Goal: Entertainment & Leisure: Consume media (video, audio)

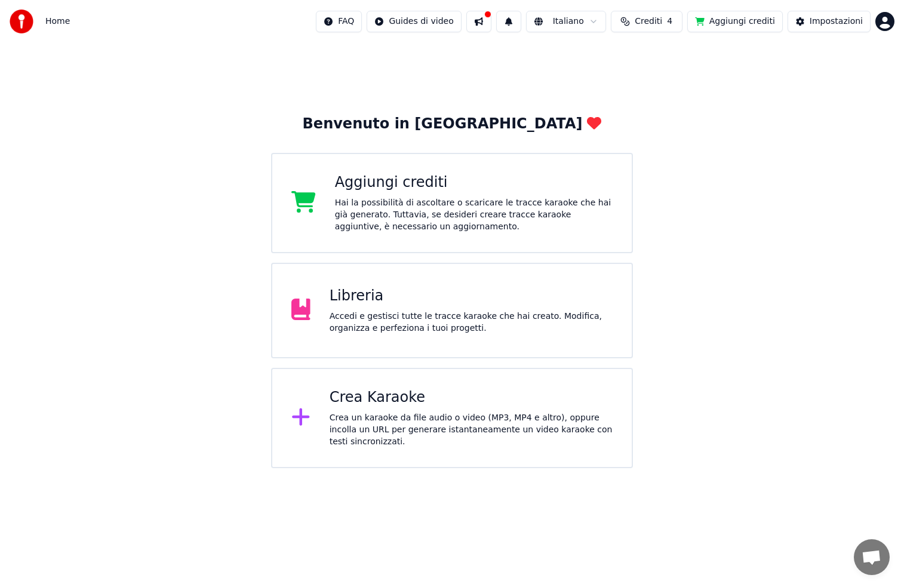
click at [355, 320] on div "Accedi e gestisci tutte le tracce karaoke che hai creato. Modifica, organizza e…" at bounding box center [471, 323] width 283 height 24
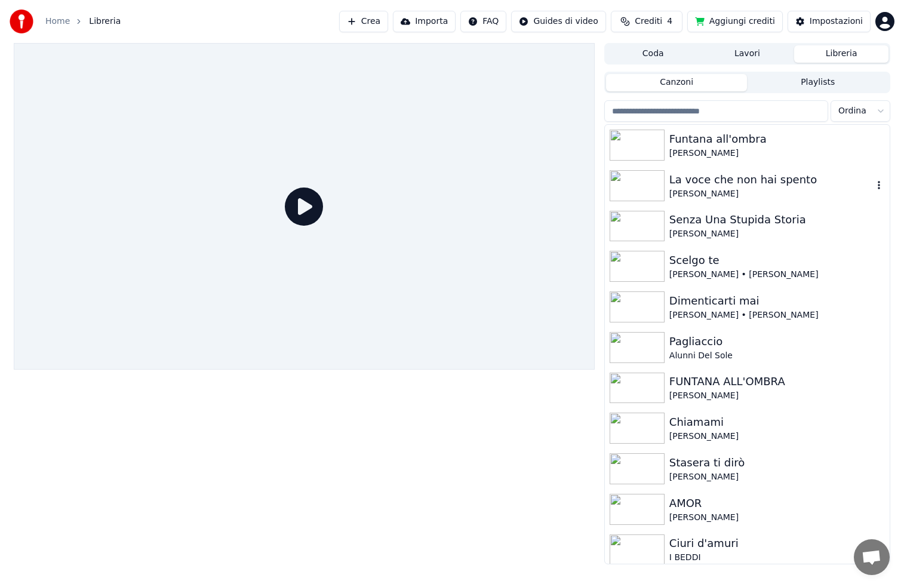
click at [468, 174] on img at bounding box center [637, 185] width 55 height 31
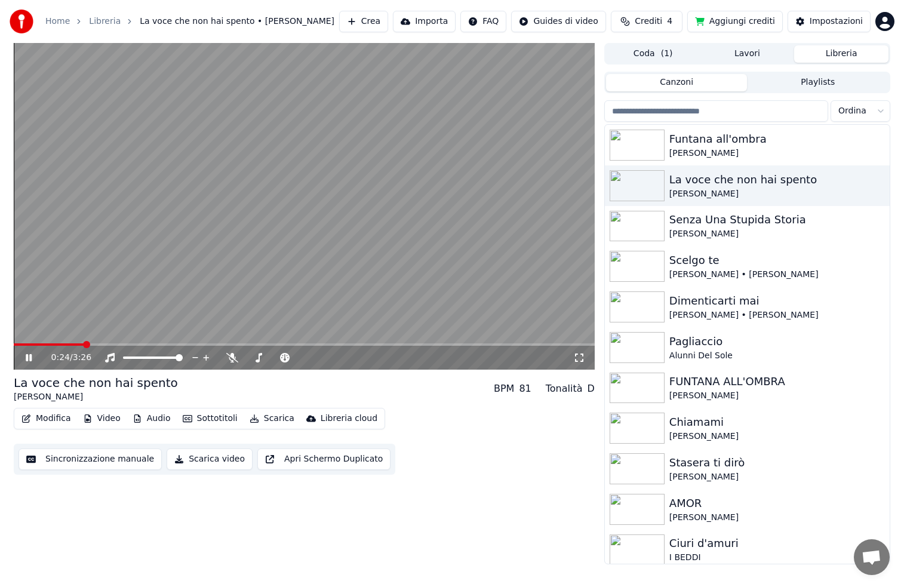
click at [27, 335] on icon at bounding box center [37, 358] width 28 height 10
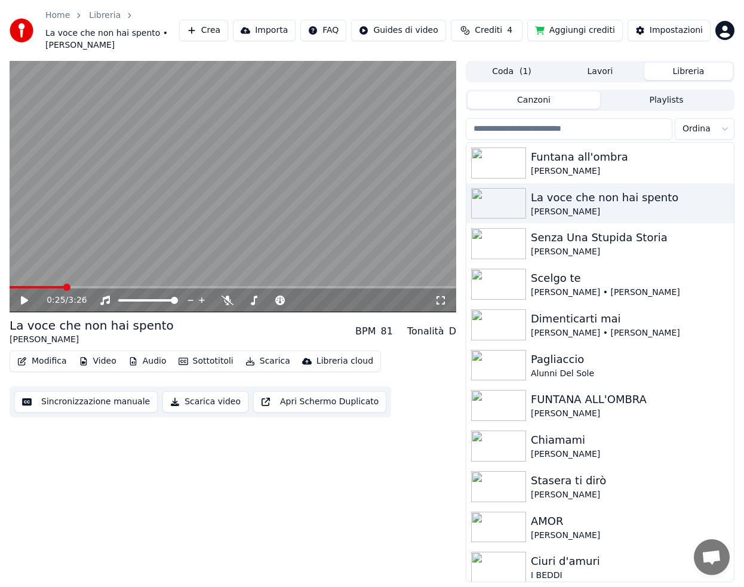
click at [23, 301] on icon at bounding box center [24, 300] width 7 height 8
click at [24, 302] on icon at bounding box center [32, 301] width 27 height 10
click at [25, 299] on icon at bounding box center [24, 300] width 7 height 8
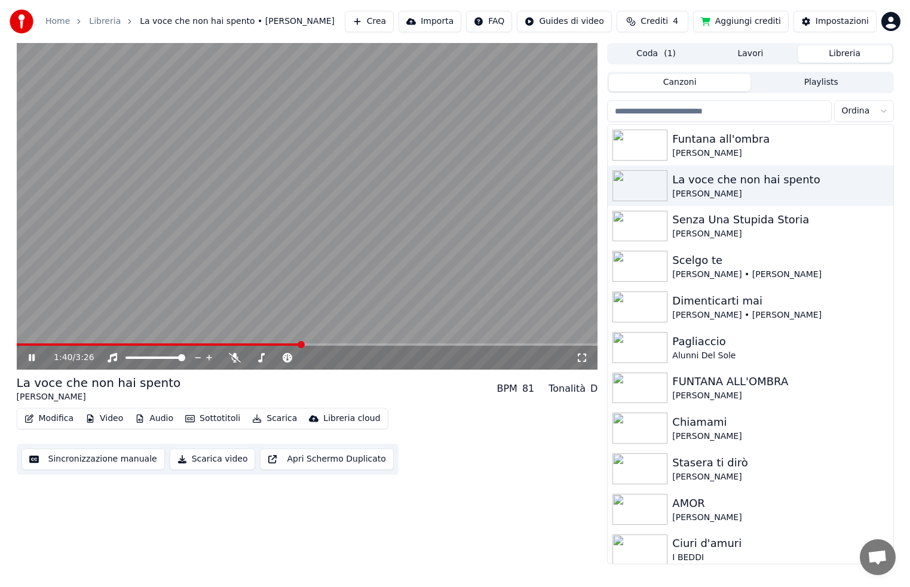
click at [32, 335] on icon at bounding box center [40, 358] width 28 height 10
click at [33, 335] on icon at bounding box center [31, 358] width 7 height 8
click at [30, 335] on icon at bounding box center [32, 357] width 6 height 7
click at [309, 335] on span at bounding box center [163, 345] width 293 height 2
click at [304, 335] on span at bounding box center [163, 345] width 293 height 2
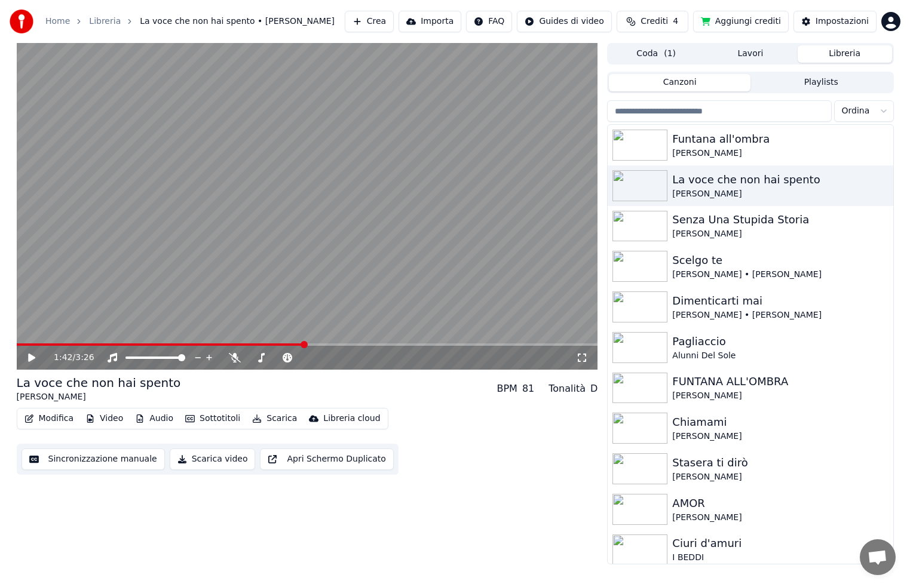
click at [31, 335] on icon at bounding box center [40, 358] width 28 height 10
click at [30, 335] on icon at bounding box center [31, 358] width 7 height 8
click at [30, 335] on icon at bounding box center [32, 357] width 6 height 7
click at [360, 335] on span at bounding box center [192, 345] width 351 height 2
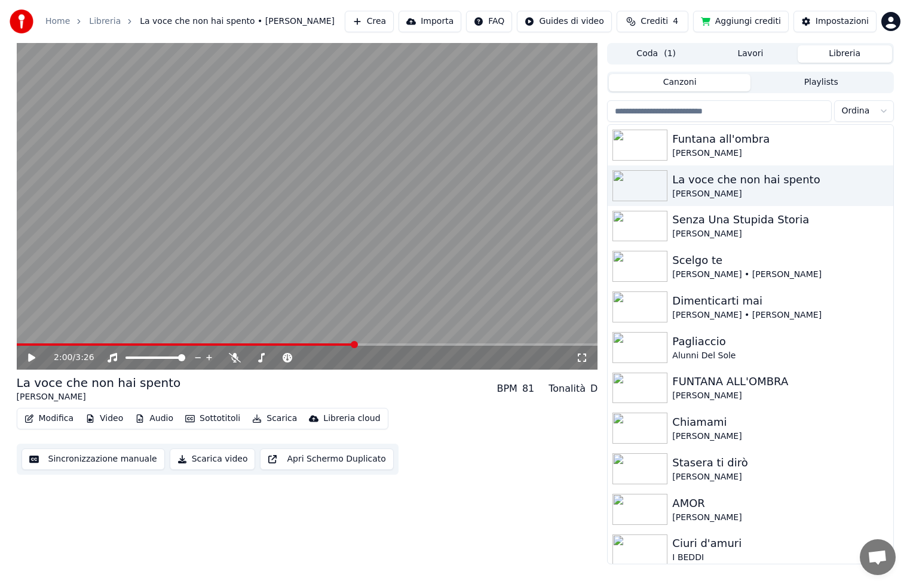
click at [354, 335] on span at bounding box center [186, 345] width 339 height 2
click at [32, 335] on icon at bounding box center [40, 358] width 28 height 10
click at [32, 335] on icon at bounding box center [32, 357] width 6 height 7
click at [31, 335] on icon at bounding box center [31, 358] width 7 height 8
click at [28, 335] on icon at bounding box center [40, 358] width 28 height 10
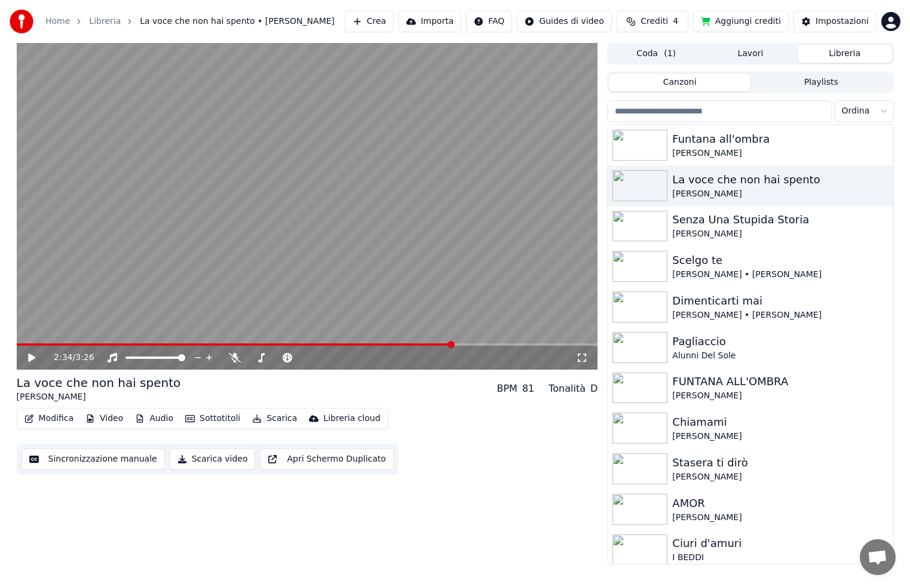
drag, startPoint x: 28, startPoint y: 357, endPoint x: 83, endPoint y: 351, distance: 55.3
click at [28, 335] on icon at bounding box center [31, 358] width 7 height 8
click at [34, 335] on icon at bounding box center [32, 357] width 6 height 7
click at [28, 335] on icon at bounding box center [31, 358] width 7 height 8
click at [32, 335] on icon at bounding box center [40, 358] width 28 height 10
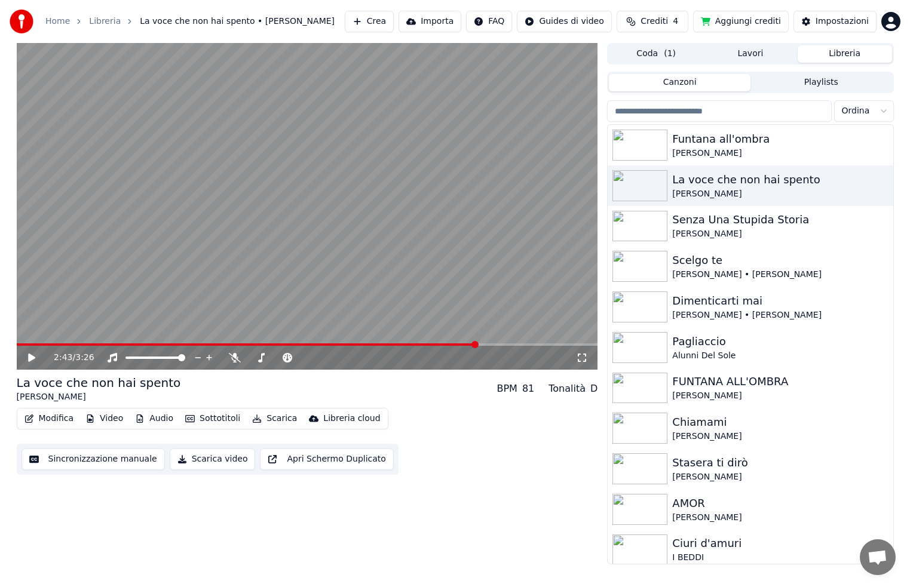
click at [33, 335] on icon at bounding box center [31, 358] width 7 height 8
